Goal: Find specific page/section: Find specific page/section

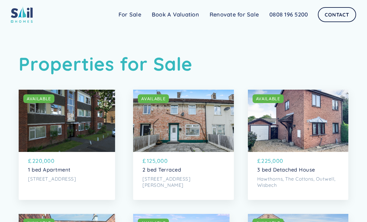
click at [46, 117] on div "SOLD AVAILABLE" at bounding box center [67, 121] width 96 height 62
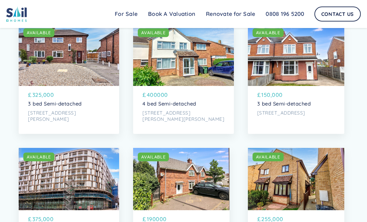
scroll to position [292, 0]
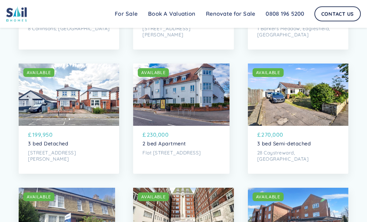
scroll to position [1107, 0]
